Goal: Information Seeking & Learning: Learn about a topic

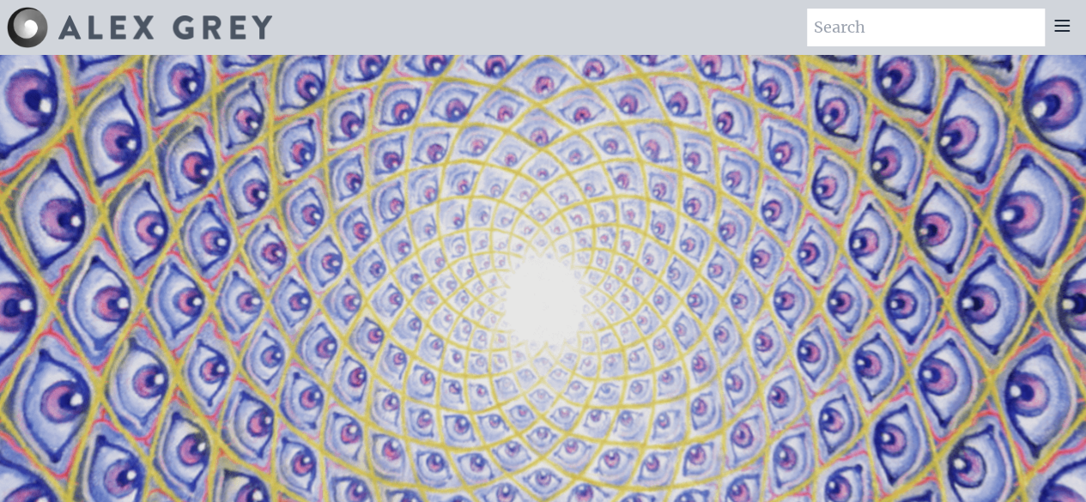
click at [1062, 27] on icon at bounding box center [1062, 25] width 21 height 21
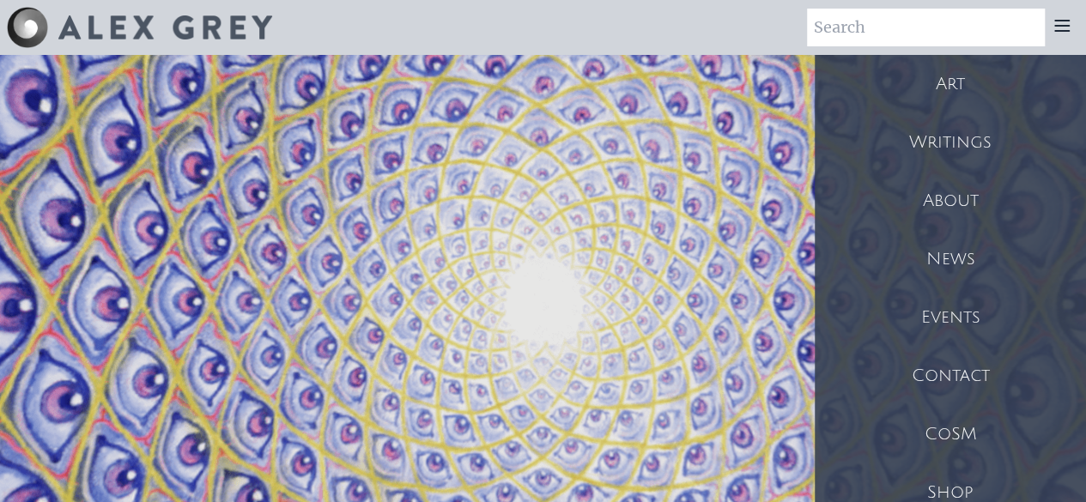
click at [973, 87] on div "Art" at bounding box center [950, 84] width 271 height 58
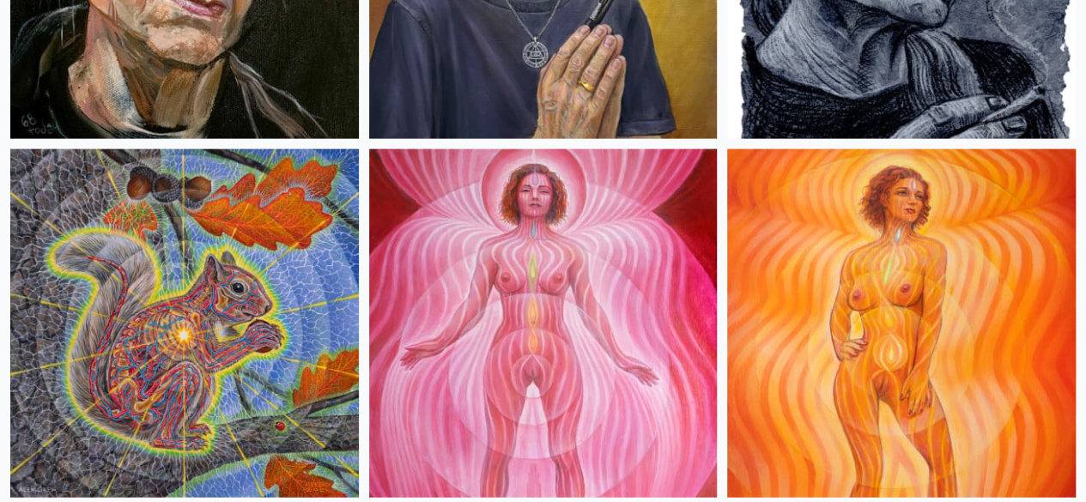
scroll to position [1823, 0]
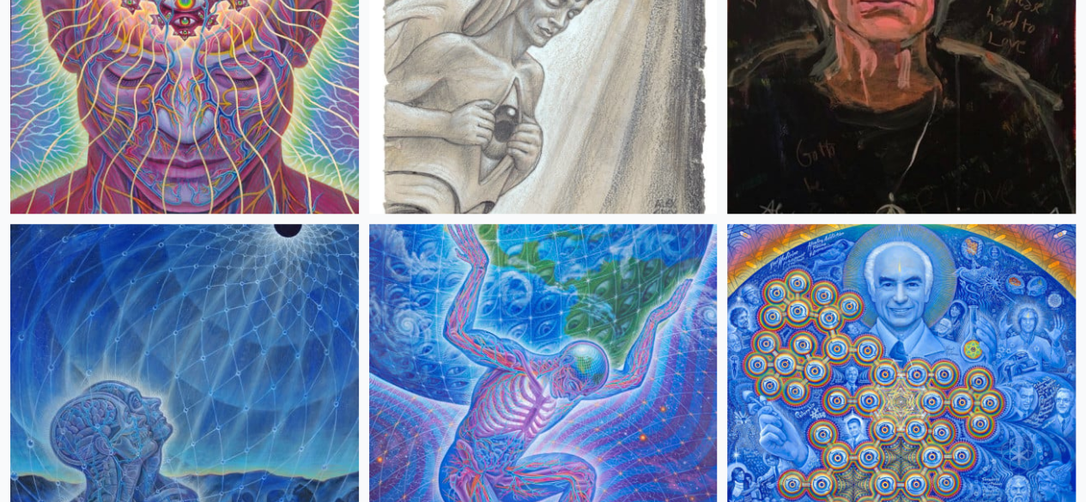
scroll to position [3908, 0]
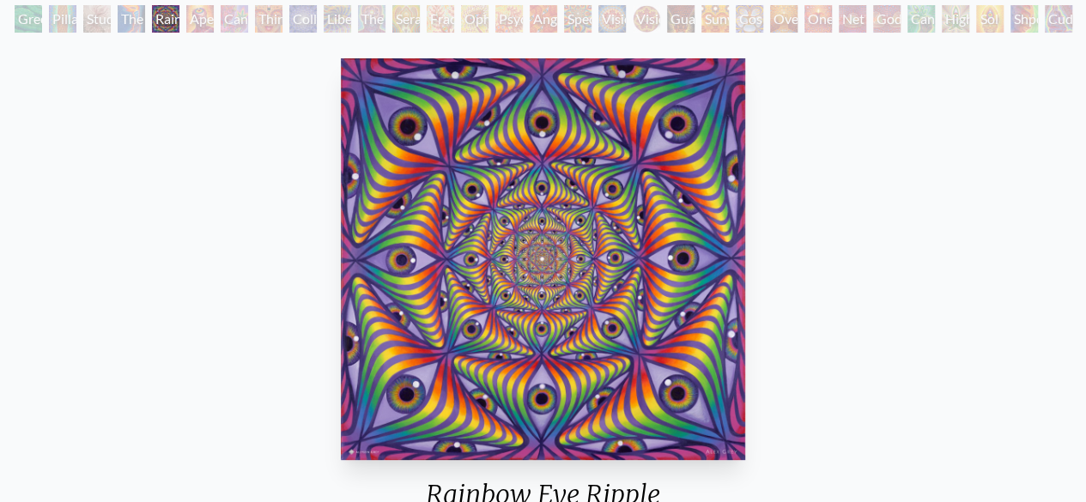
scroll to position [103, 0]
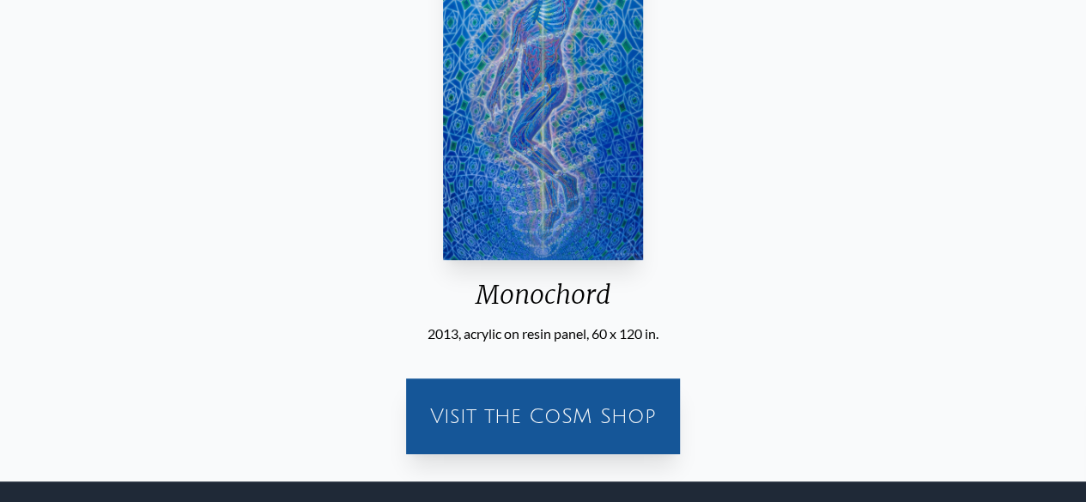
scroll to position [338, 0]
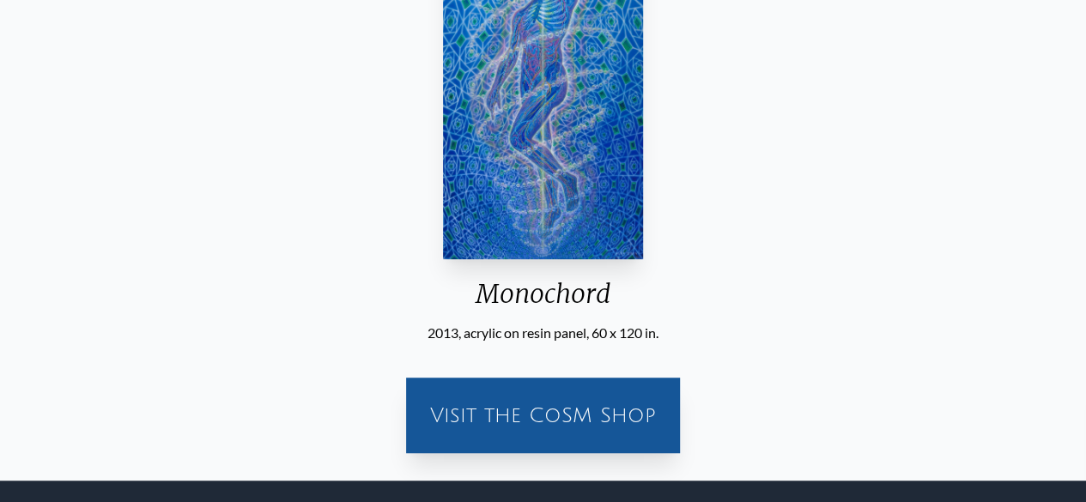
click at [130, 193] on div "Monochord 2013, acrylic on resin panel, 60 x 120 in. Visit the CoSM Shop" at bounding box center [543, 159] width 1059 height 616
